Goal: Transaction & Acquisition: Purchase product/service

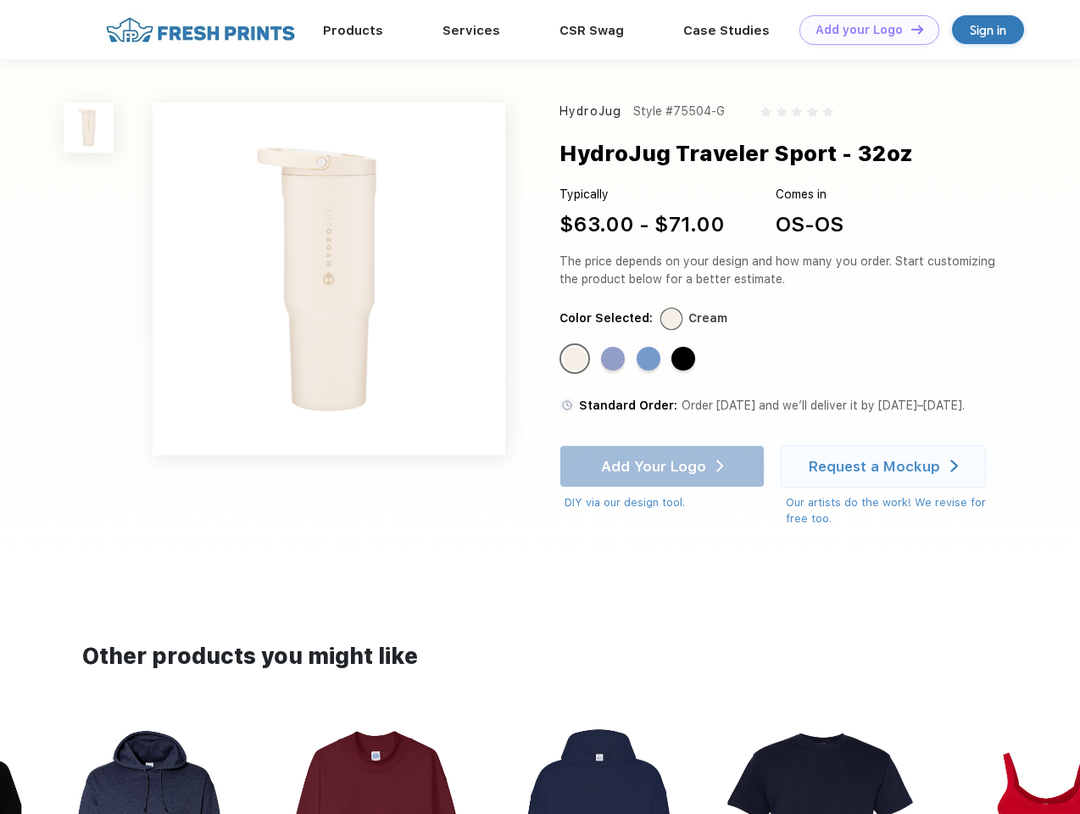
click at [863, 30] on link "Add your Logo Design Tool" at bounding box center [870, 30] width 140 height 30
click at [0, 0] on div "Design Tool" at bounding box center [0, 0] width 0 height 0
click at [910, 29] on link "Add your Logo Design Tool" at bounding box center [870, 30] width 140 height 30
click at [89, 127] on img at bounding box center [89, 128] width 50 height 50
click at [577, 360] on div "Standard Color" at bounding box center [575, 359] width 24 height 24
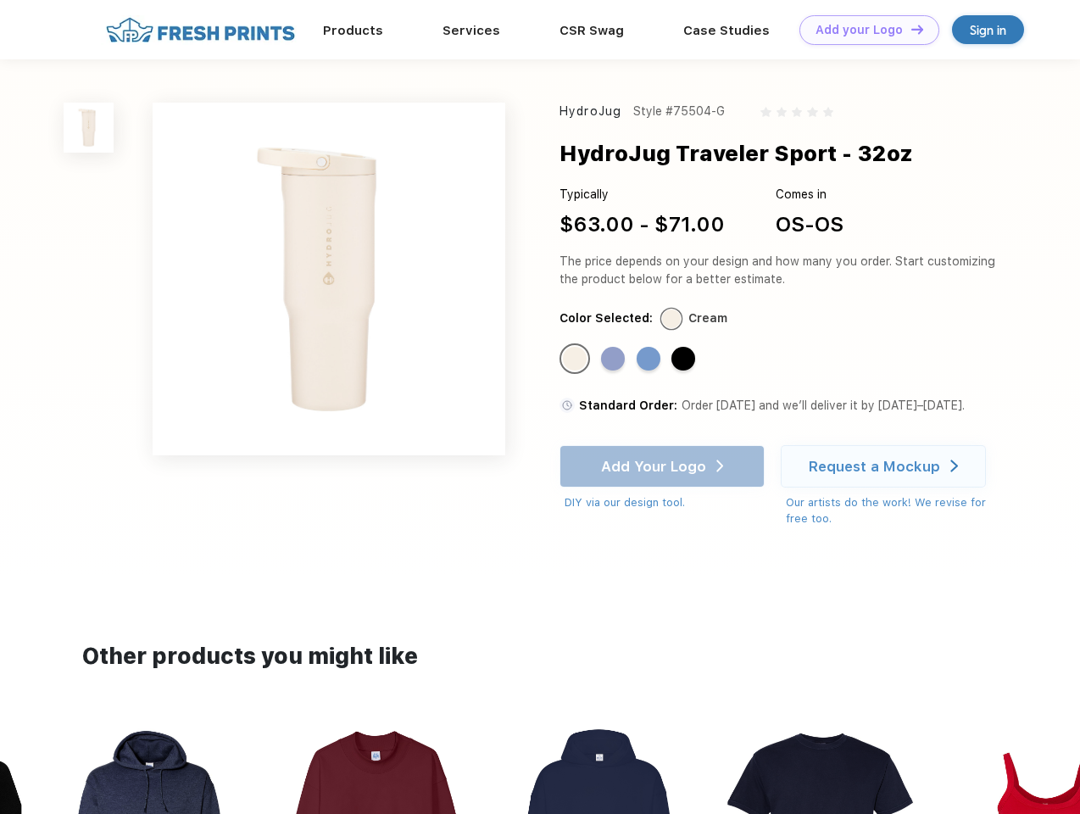
click at [615, 360] on div "Standard Color" at bounding box center [613, 359] width 24 height 24
click at [650, 360] on div "Standard Color" at bounding box center [649, 359] width 24 height 24
click at [685, 360] on div "Standard Color" at bounding box center [684, 359] width 24 height 24
click at [664, 466] on div "Add Your Logo DIY via our design tool. Ah shoot! This product isn't up in our d…" at bounding box center [662, 478] width 205 height 66
click at [886, 466] on div "Request a Mockup" at bounding box center [874, 466] width 131 height 17
